Goal: Find specific page/section

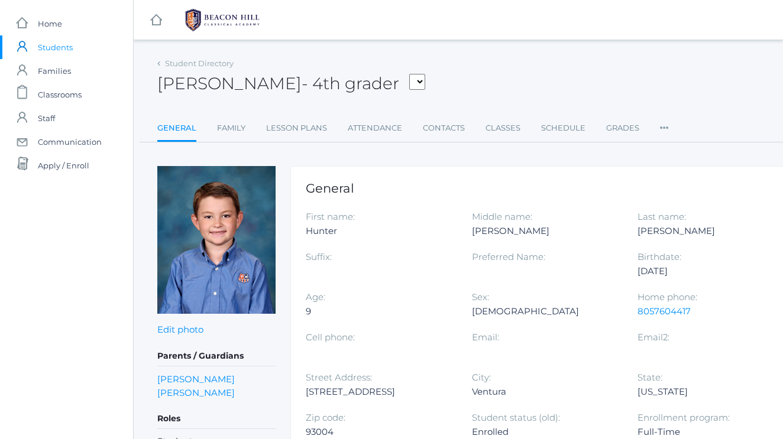
click at [163, 21] on div "icons/ui/navigation/home Created with Sketch." at bounding box center [156, 20] width 44 height 40
click at [157, 20] on rect at bounding box center [156, 20] width 14 height 14
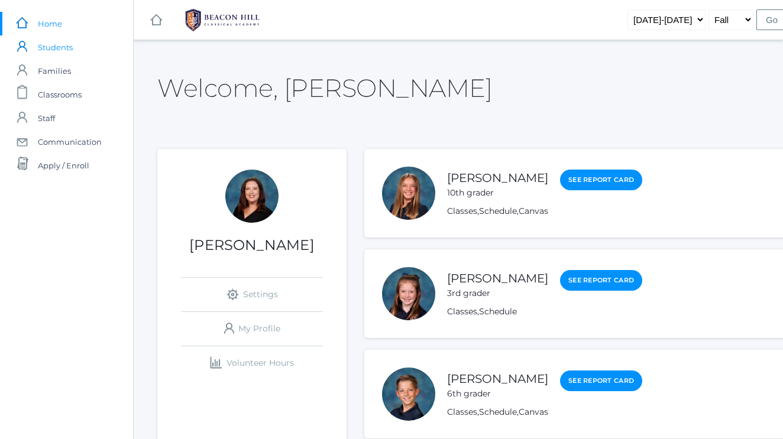
click at [72, 44] on span "Students" at bounding box center [55, 47] width 35 height 24
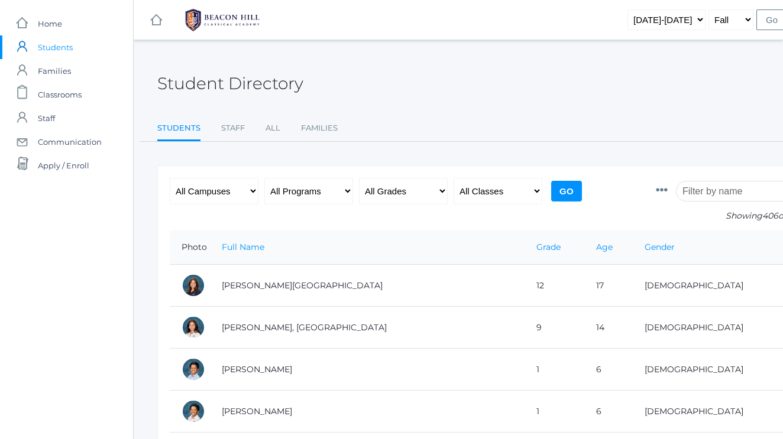
click at [701, 196] on input "search" at bounding box center [741, 191] width 131 height 21
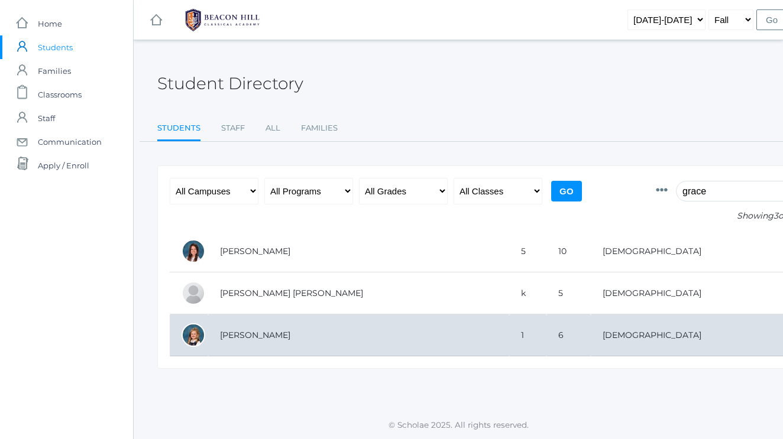
type input "grace"
click at [268, 332] on td "[PERSON_NAME]" at bounding box center [358, 336] width 301 height 42
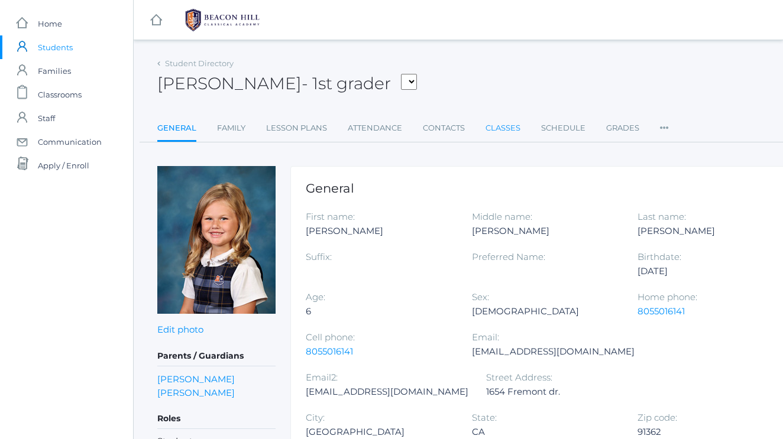
click at [517, 127] on link "Classes" at bounding box center [502, 128] width 35 height 24
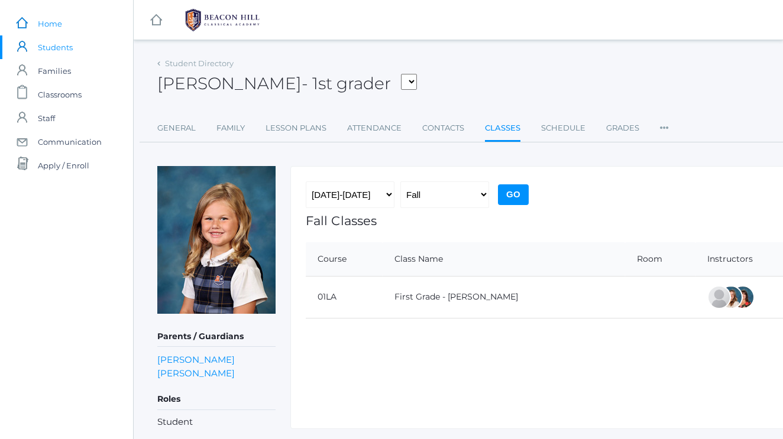
click at [53, 26] on span "Home" at bounding box center [50, 24] width 24 height 24
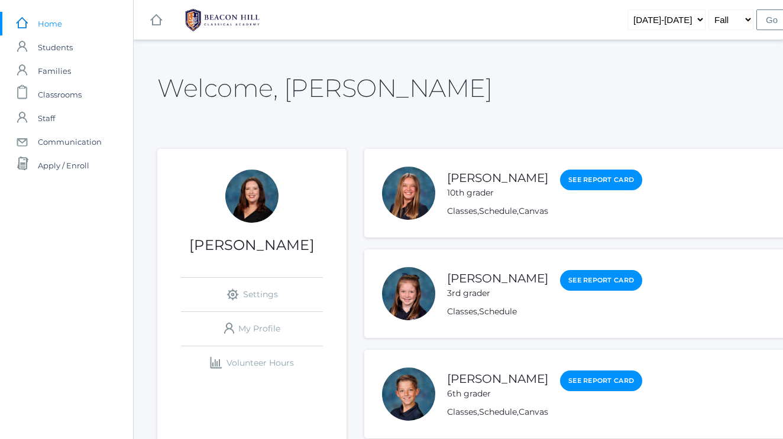
click at [49, 49] on span "Students" at bounding box center [55, 47] width 35 height 24
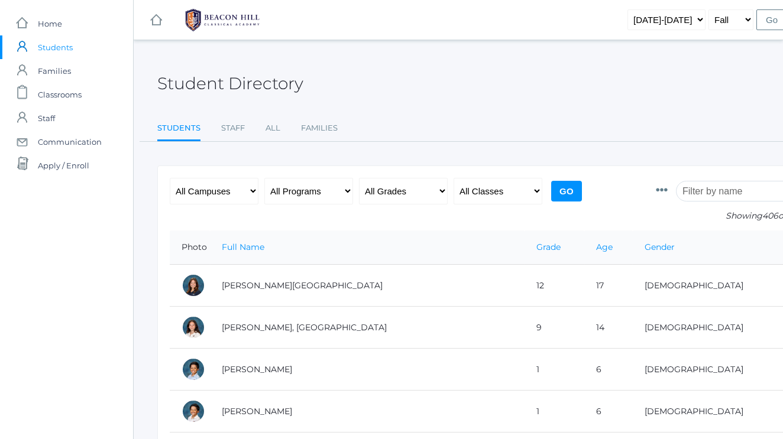
click at [701, 194] on input "search" at bounding box center [741, 191] width 131 height 21
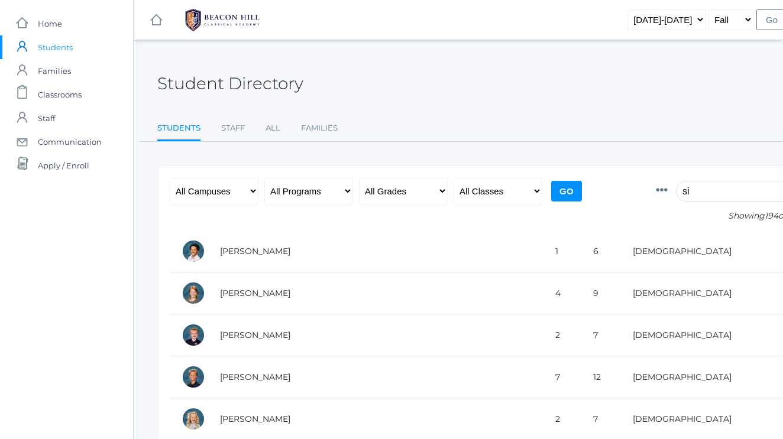
type input "sig"
